Goal: Transaction & Acquisition: Download file/media

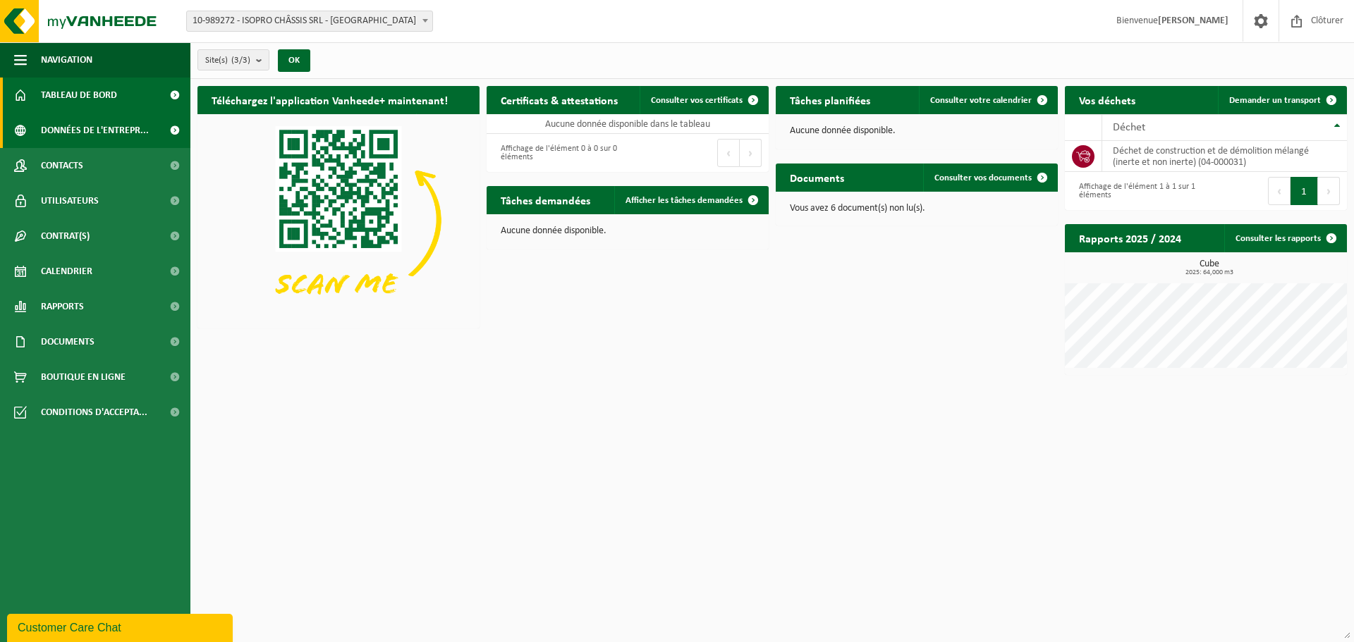
click at [123, 124] on span "Données de l'entrepr..." at bounding box center [95, 130] width 108 height 35
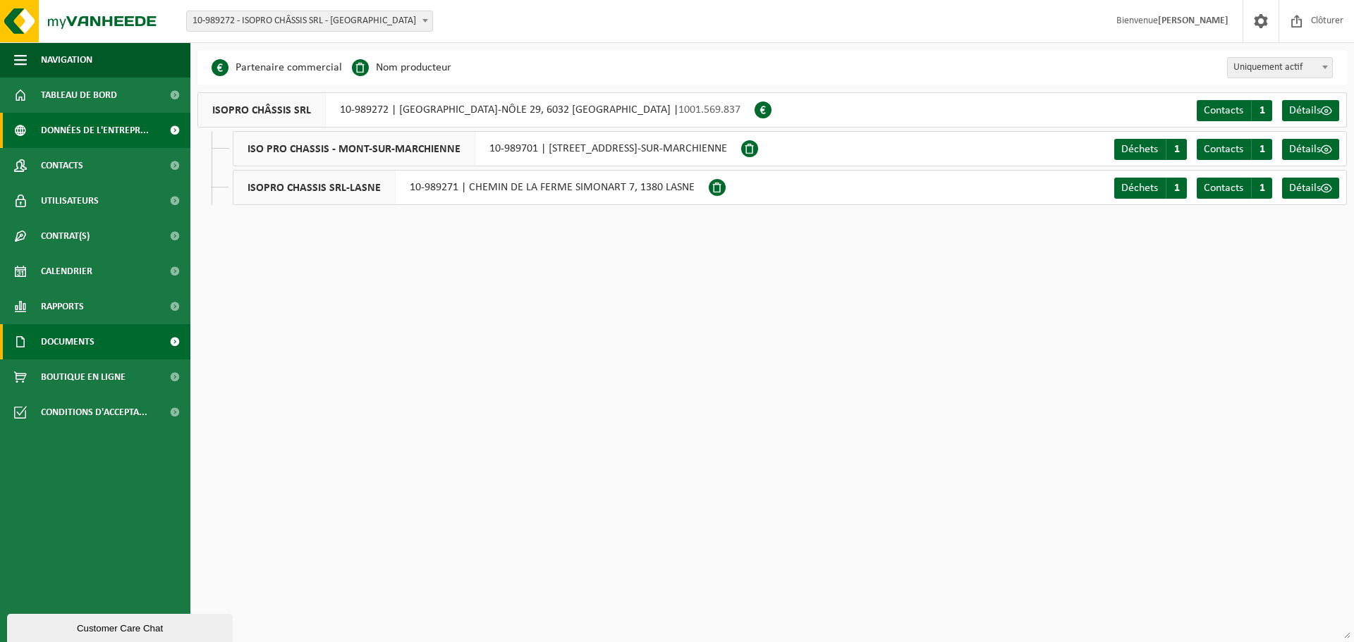
click at [125, 335] on link "Documents" at bounding box center [95, 341] width 190 height 35
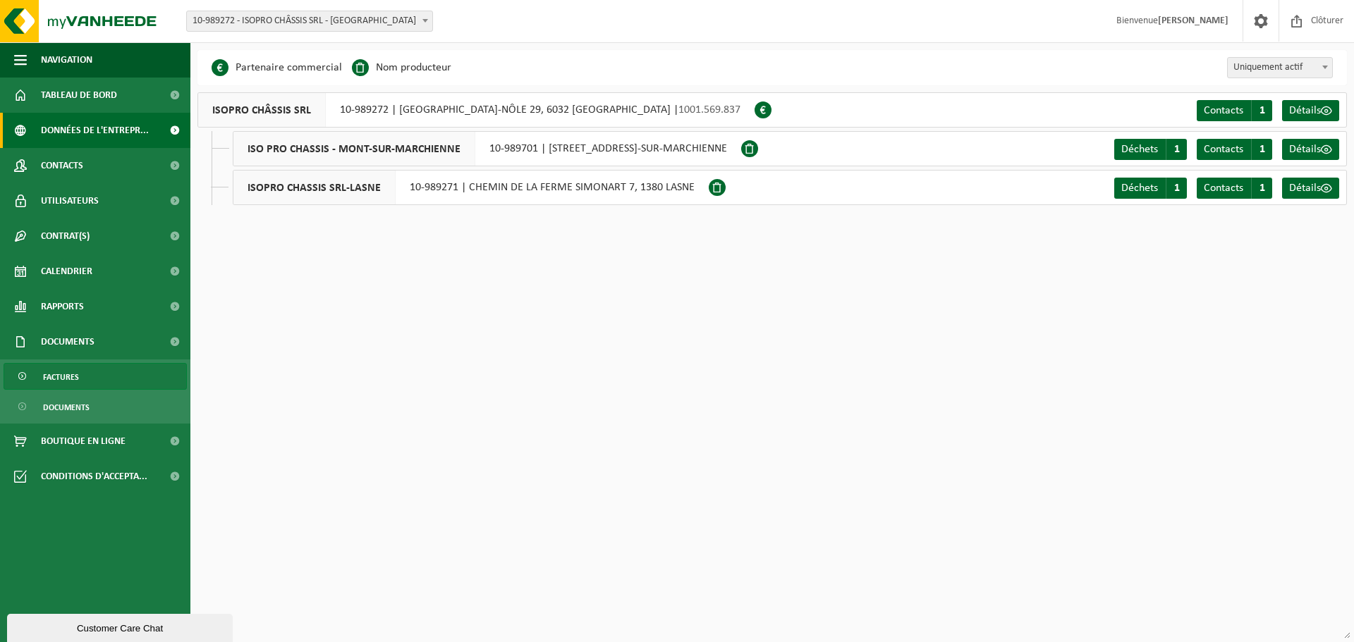
click at [69, 377] on span "Factures" at bounding box center [61, 377] width 36 height 27
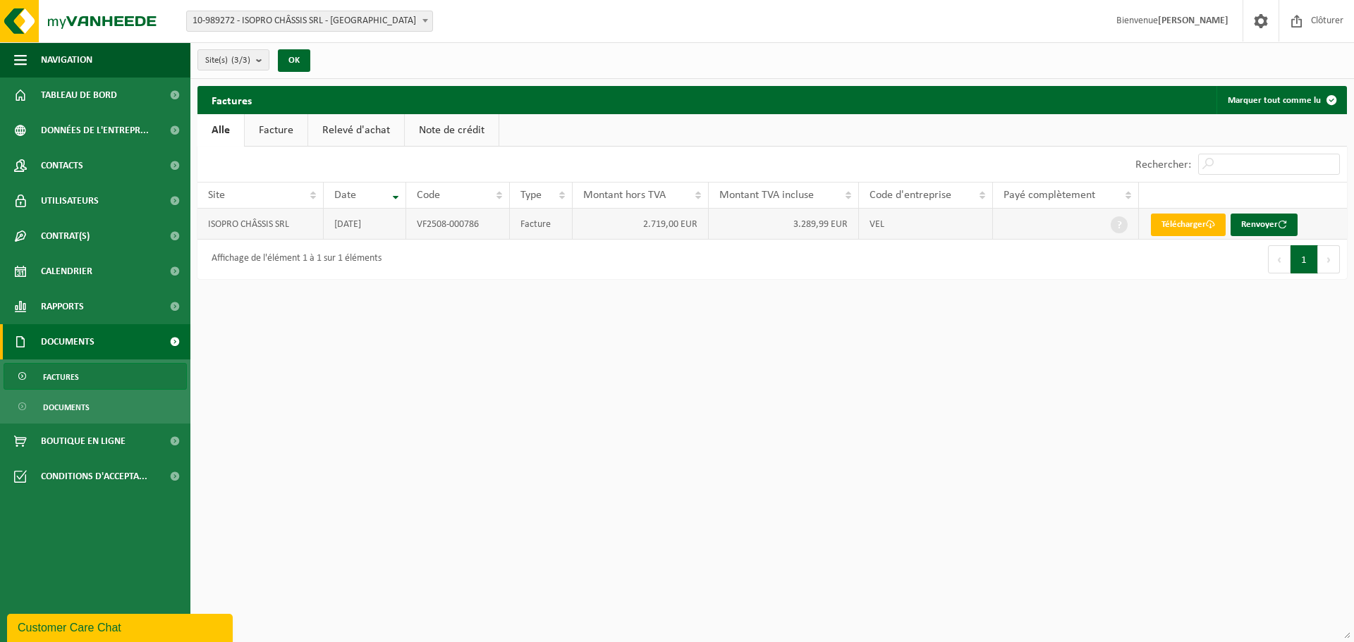
click at [415, 230] on td "VF2508-000786" at bounding box center [458, 224] width 104 height 31
click at [1185, 228] on link "Télécharger" at bounding box center [1188, 225] width 75 height 23
click at [71, 88] on span "Tableau de bord" at bounding box center [79, 95] width 76 height 35
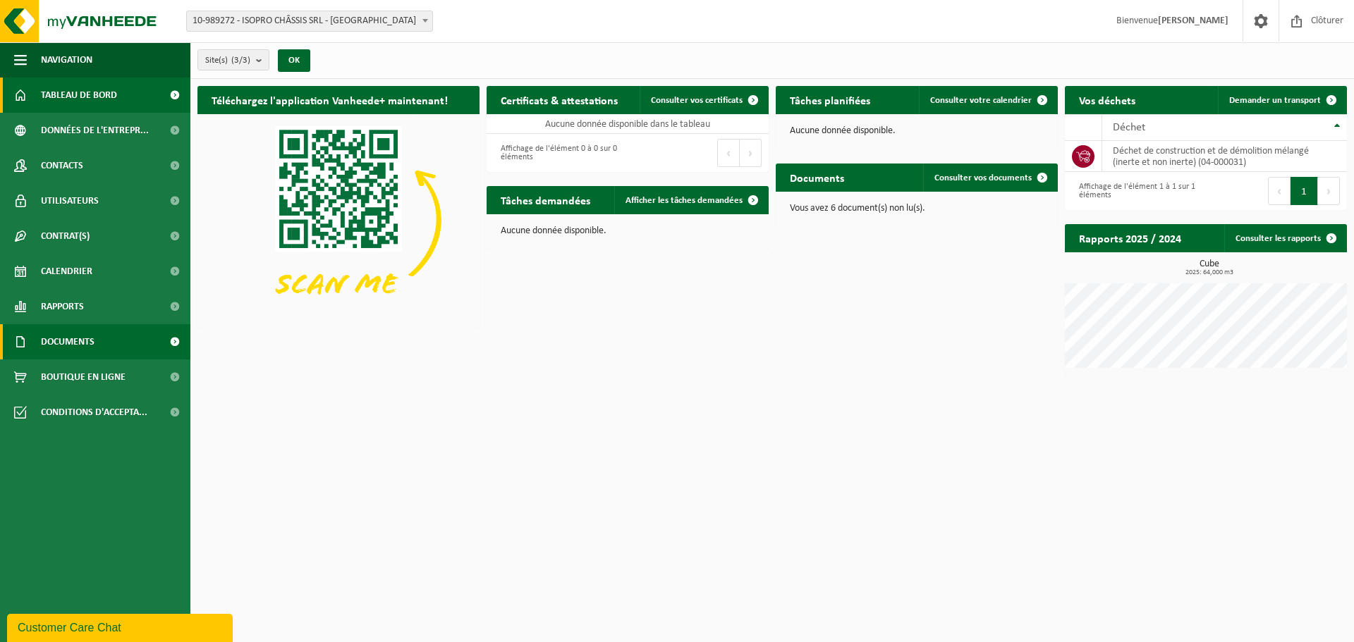
click at [106, 342] on link "Documents" at bounding box center [95, 341] width 190 height 35
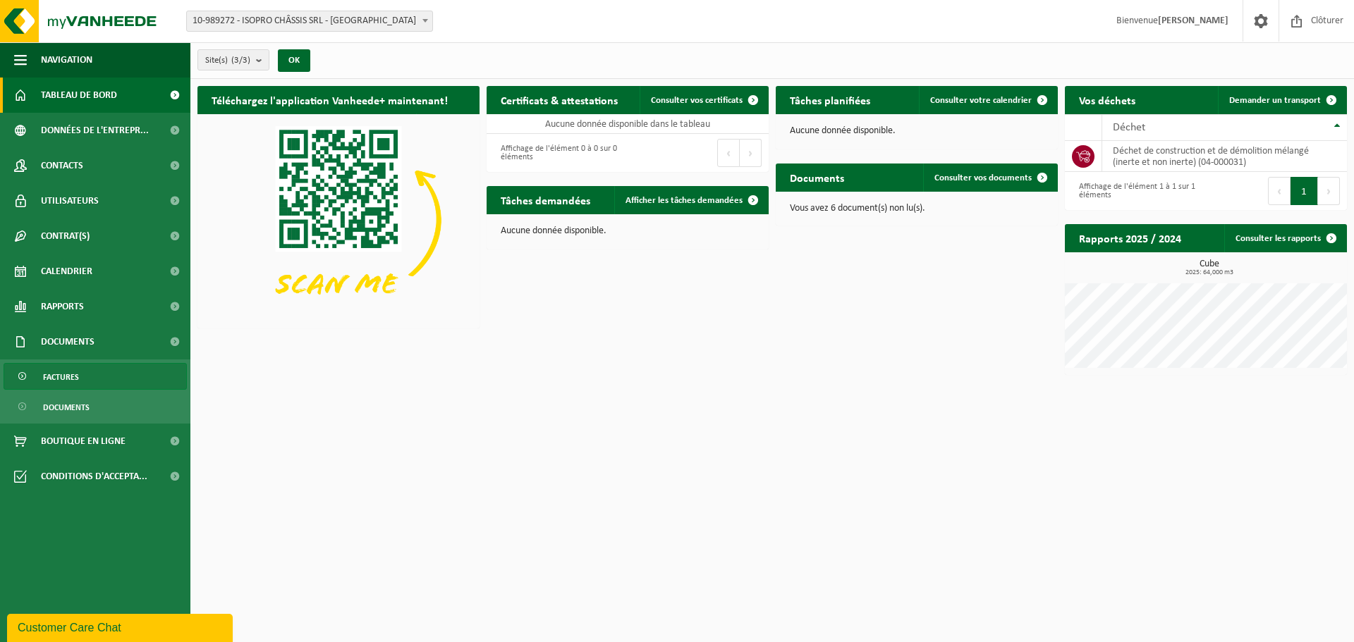
click at [125, 375] on link "Factures" at bounding box center [95, 376] width 183 height 27
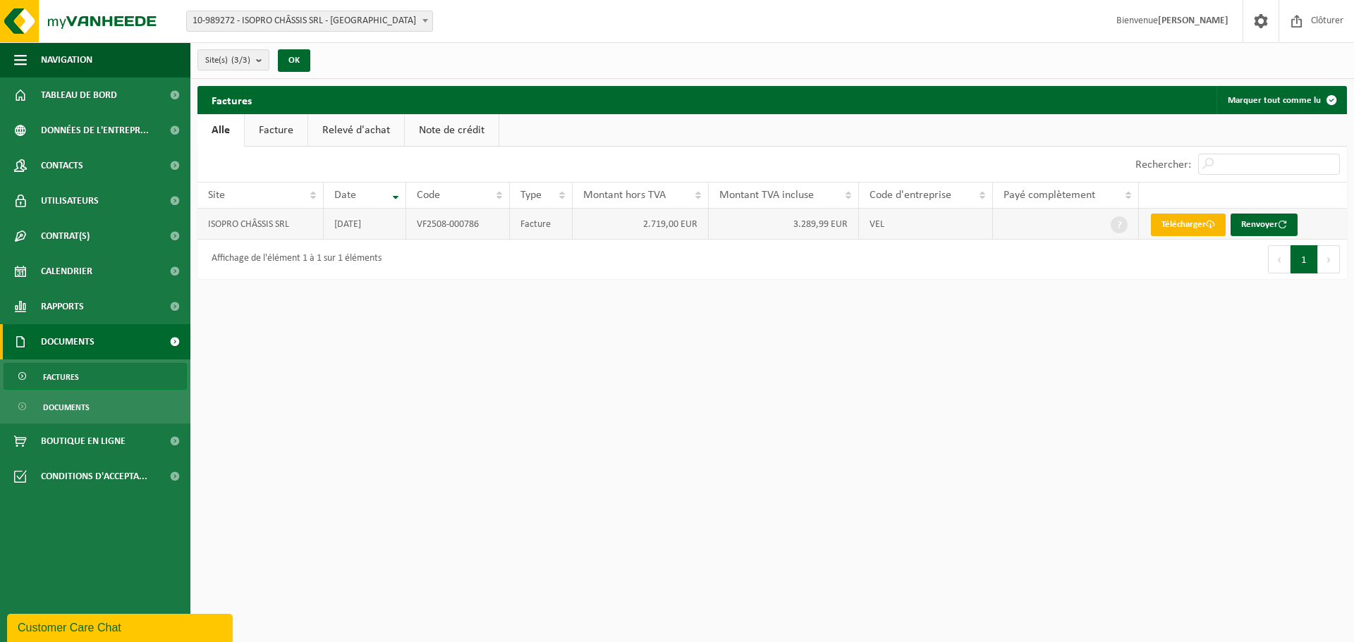
click at [1191, 220] on link "Télécharger" at bounding box center [1188, 225] width 75 height 23
